Goal: Find contact information: Find contact information

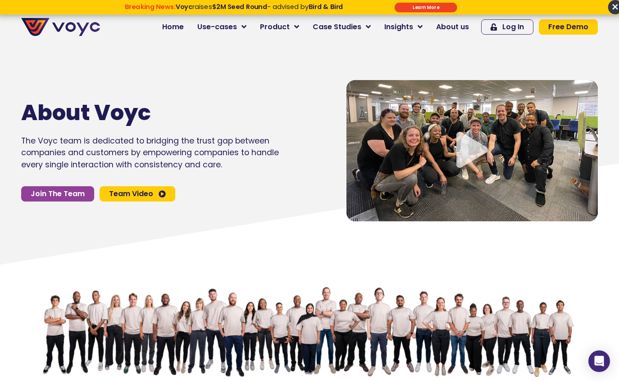
click at [471, 146] on icon "Video play button" at bounding box center [472, 150] width 32 height 36
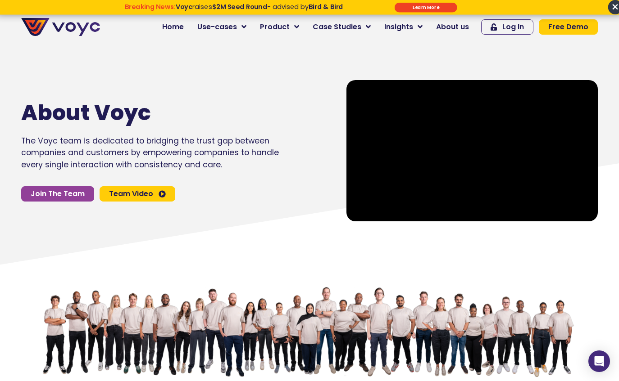
click at [132, 194] on span "Team Video" at bounding box center [131, 194] width 44 height 7
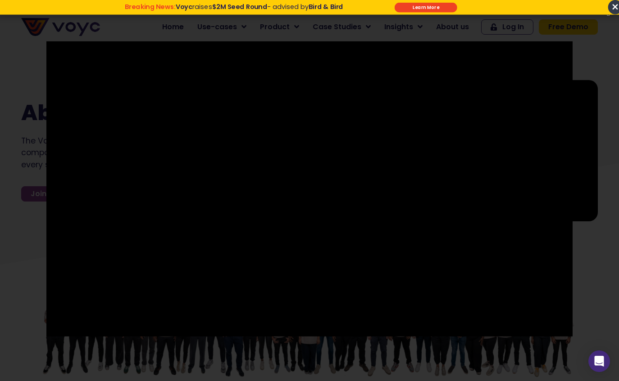
click at [587, 303] on div at bounding box center [309, 190] width 619 height 299
click at [606, 226] on div at bounding box center [309, 190] width 619 height 299
click at [613, 5] on span "×" at bounding box center [615, 7] width 14 height 14
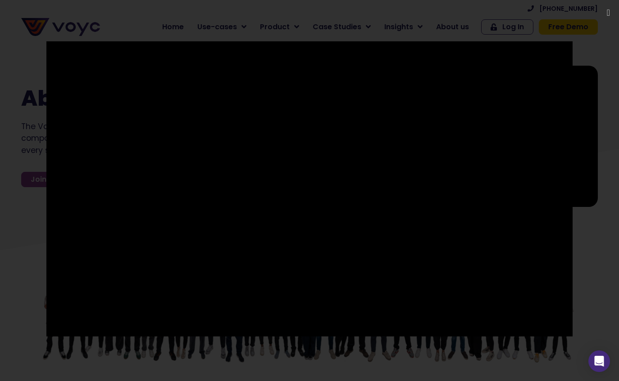
click at [586, 243] on div at bounding box center [309, 190] width 619 height 299
click at [16, 249] on div at bounding box center [309, 190] width 619 height 299
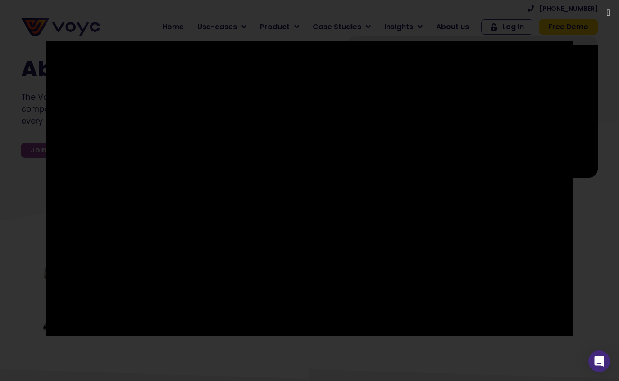
scroll to position [14, 0]
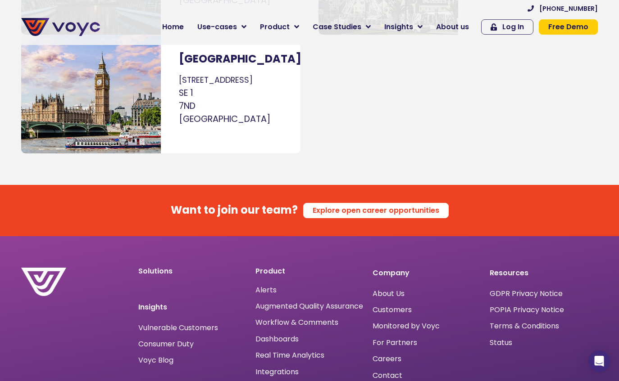
scroll to position [5543, 0]
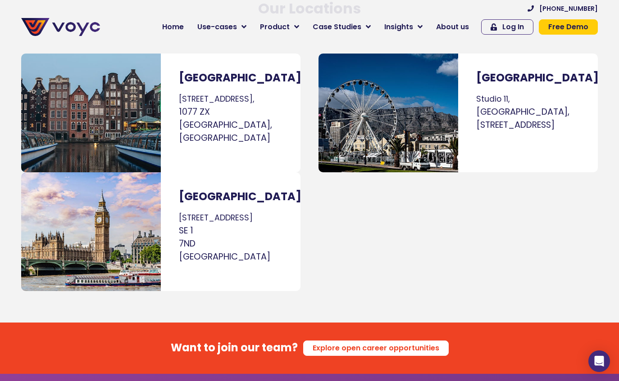
scroll to position [5179, 0]
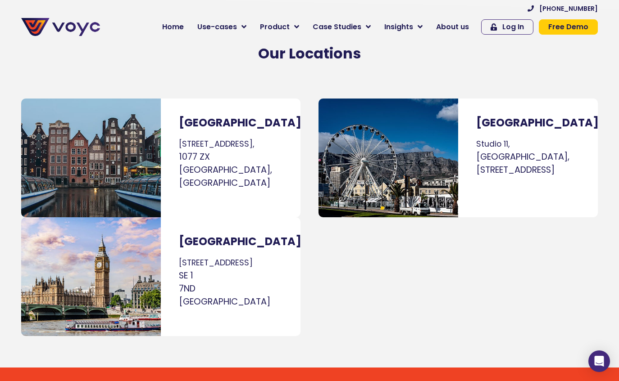
drag, startPoint x: 476, startPoint y: 98, endPoint x: 580, endPoint y: 143, distance: 113.0
click at [580, 143] on div "Cape Town Studio 11, Montebello Design Centre, 31 Newlands Avenue, Newlands, Ca…" at bounding box center [528, 158] width 140 height 119
copy p "Studio 11, Montebello Design Centre, 31 Newlands Avenue, Newlands, Cape Town"
